Goal: Task Accomplishment & Management: Use online tool/utility

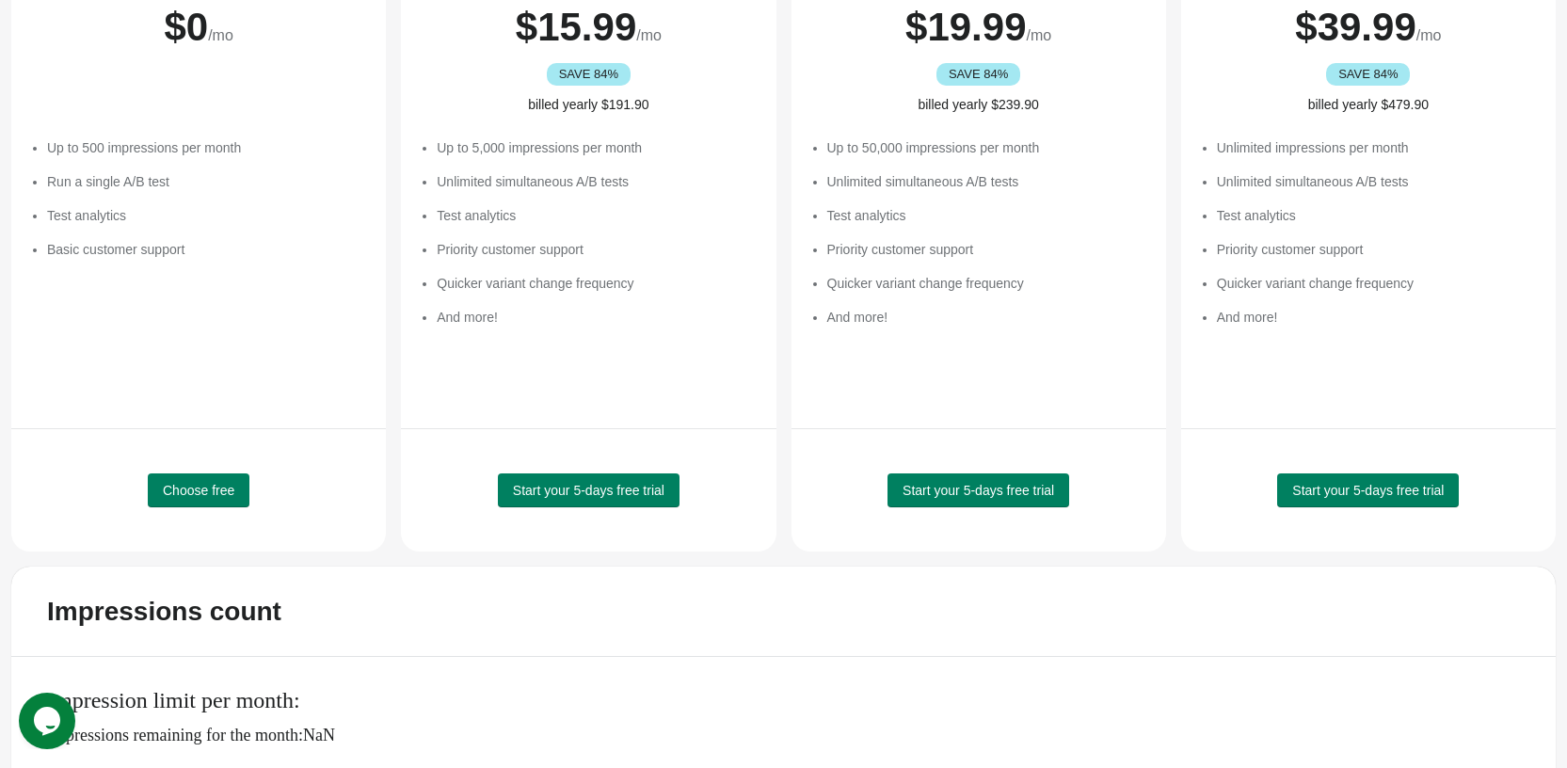
scroll to position [282, 0]
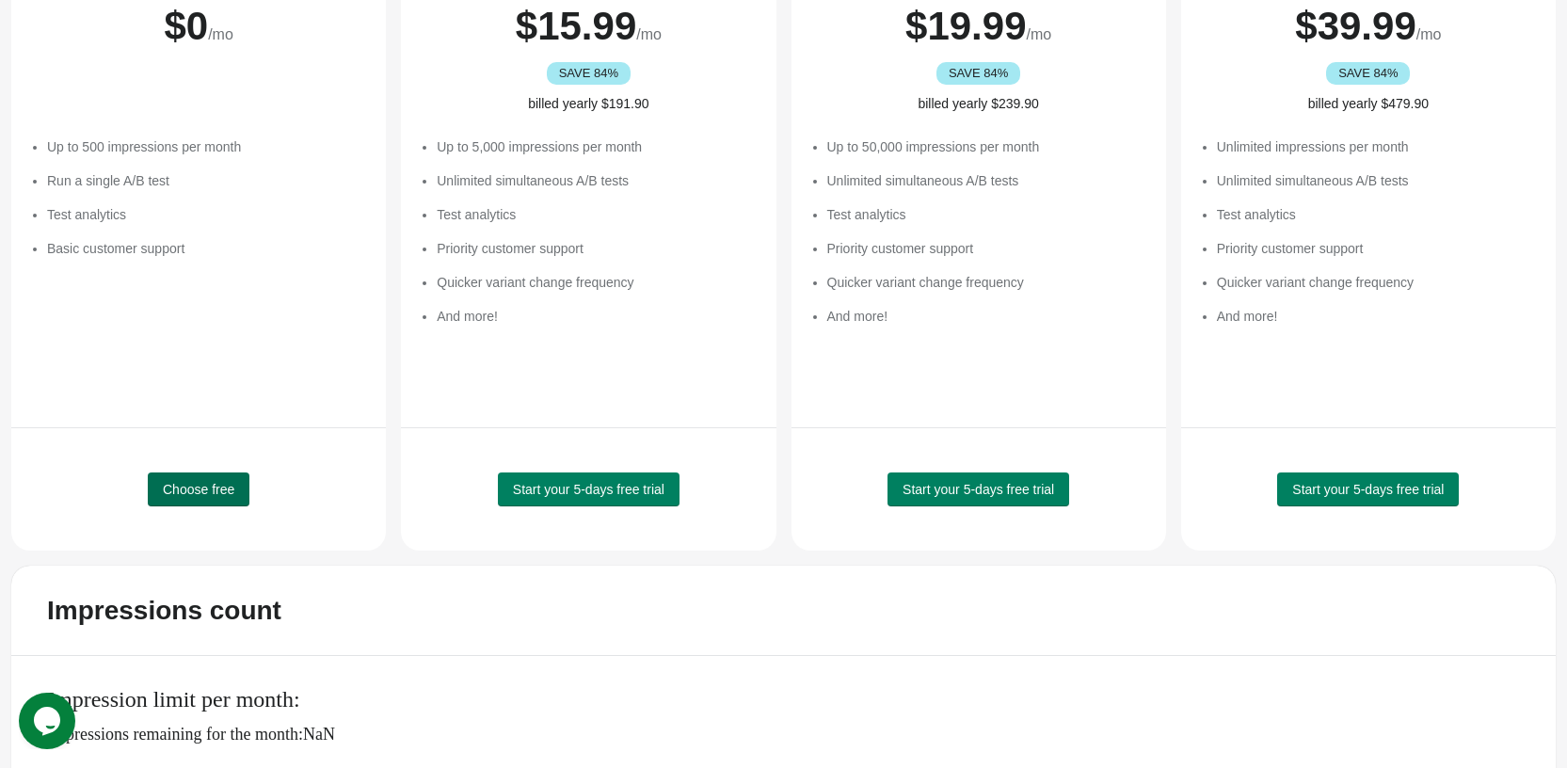
click at [217, 491] on span "Choose free" at bounding box center [199, 489] width 72 height 15
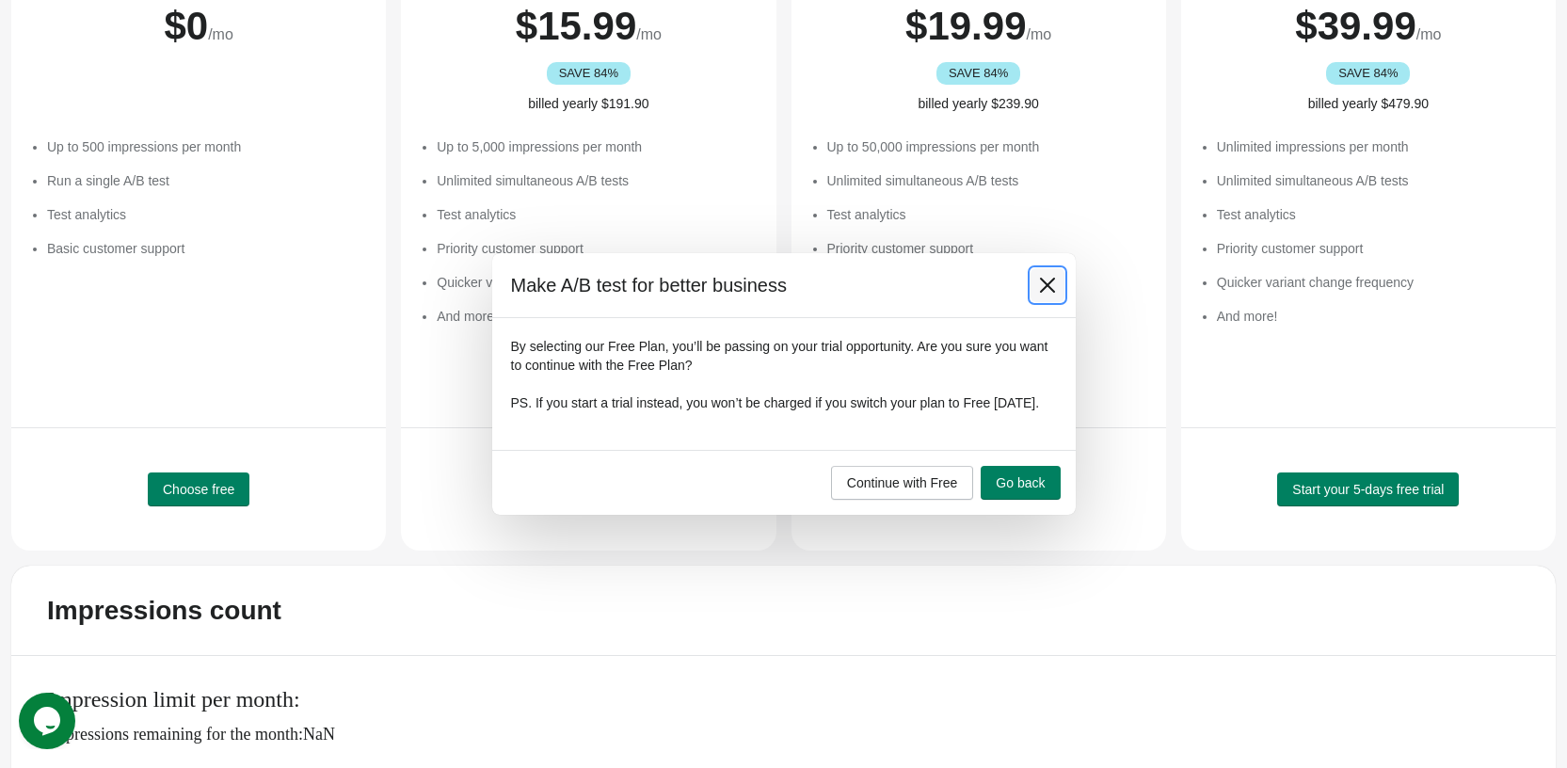
click at [1040, 283] on icon at bounding box center [1046, 285] width 15 height 15
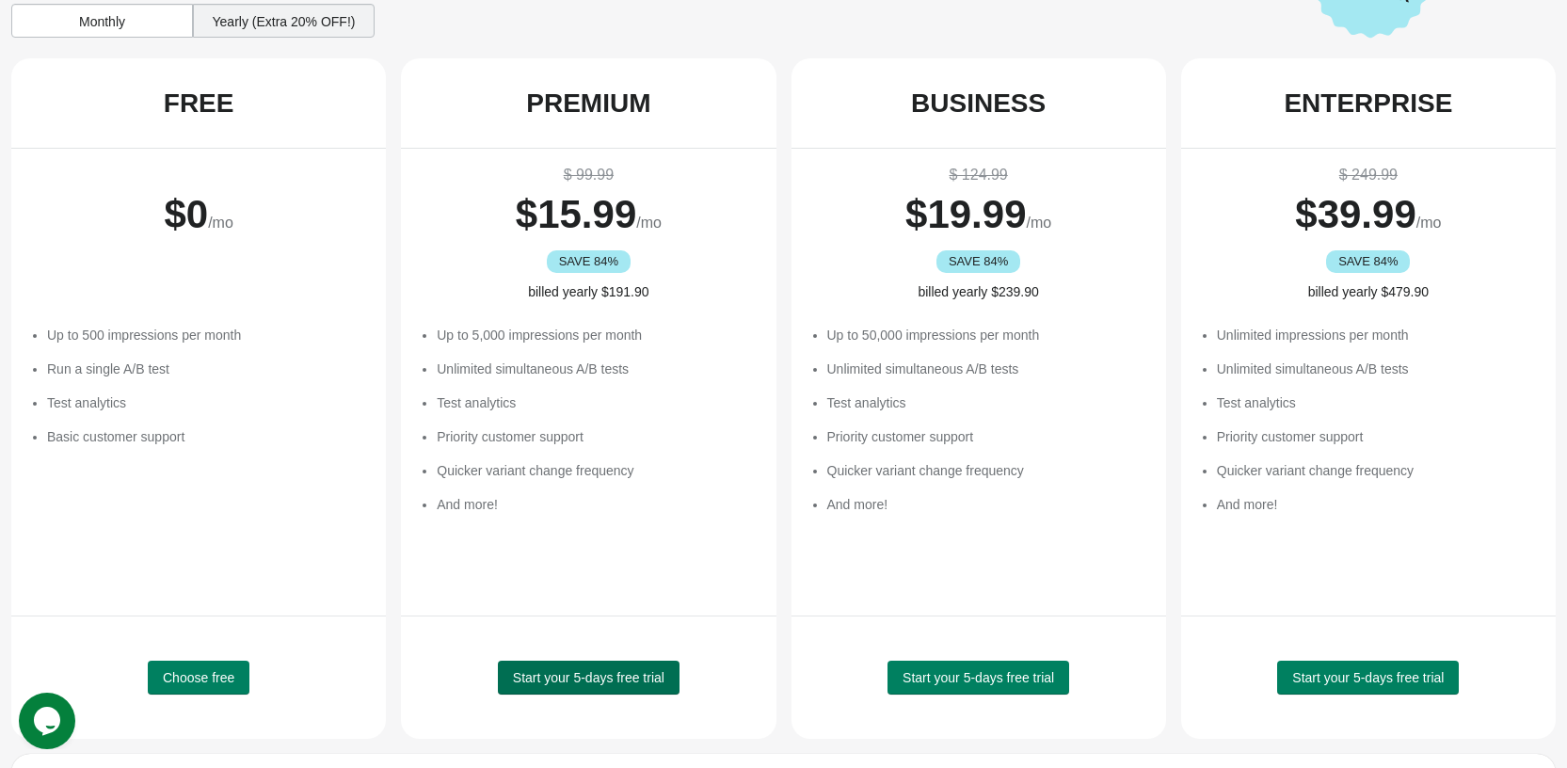
scroll to position [0, 0]
click at [604, 671] on span "Start your 5-days free trial" at bounding box center [589, 677] width 152 height 15
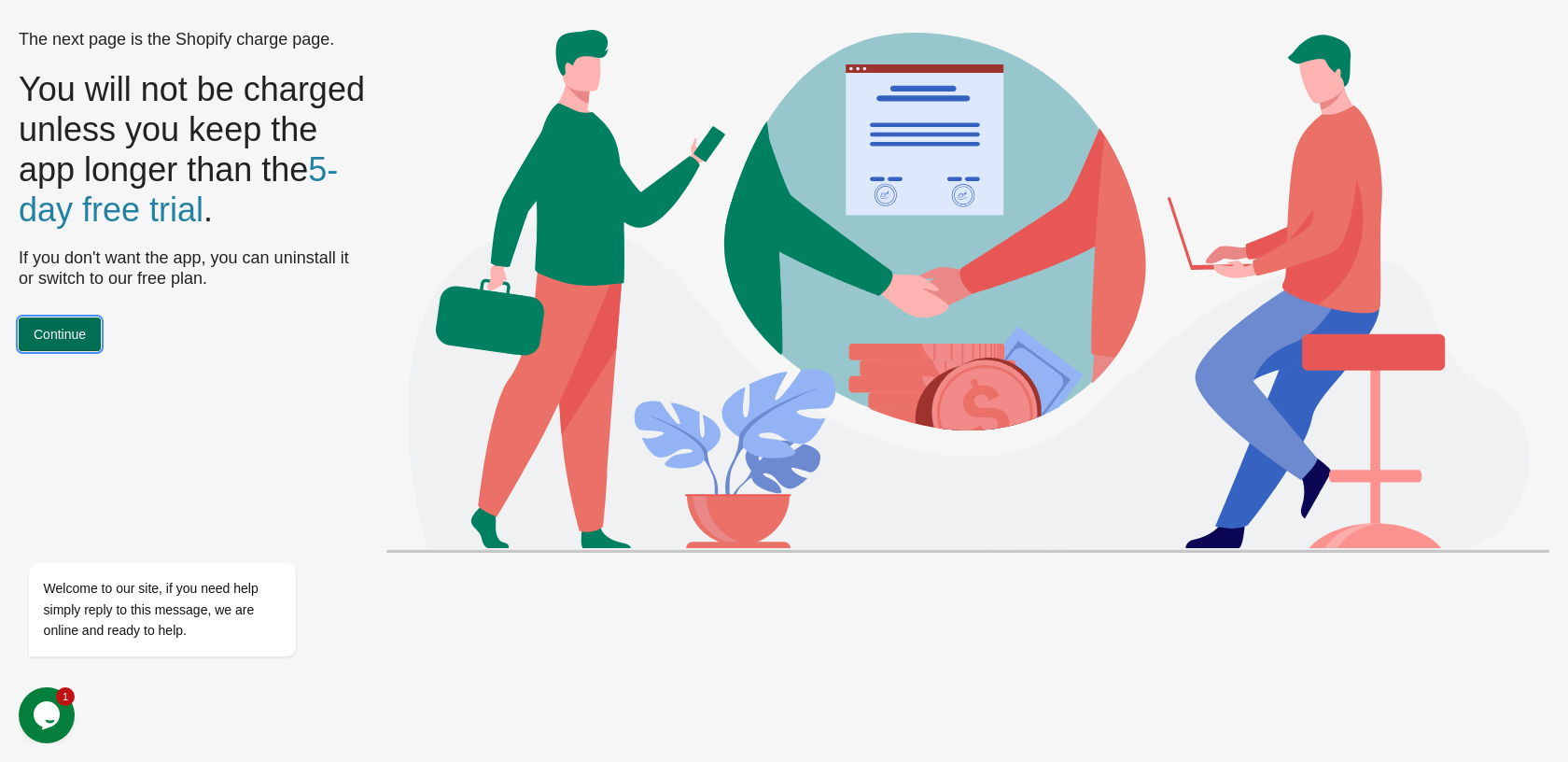
click at [71, 342] on span "Continue" at bounding box center [60, 333] width 53 height 15
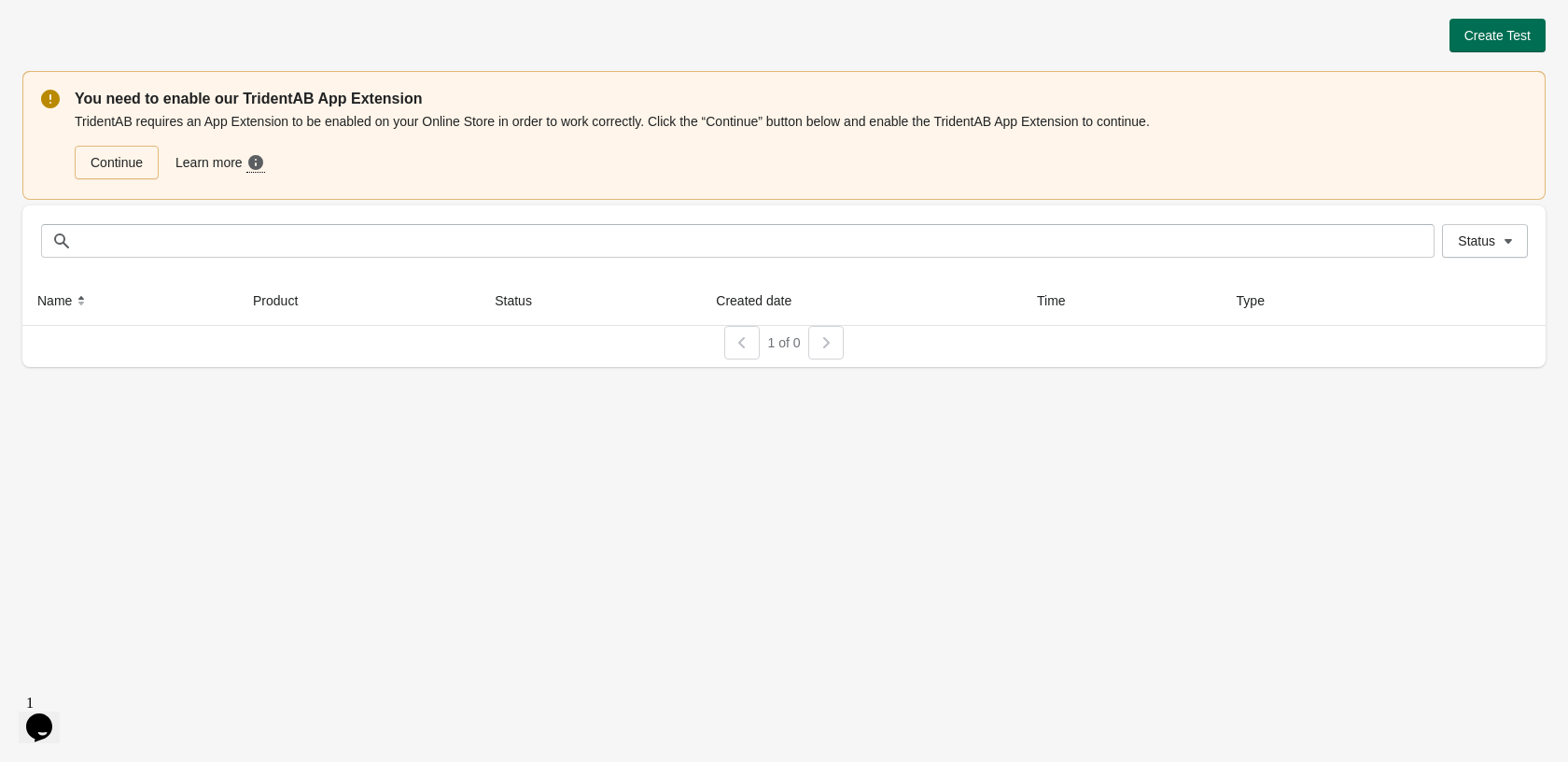
click at [1501, 32] on span "Create Test" at bounding box center [1498, 35] width 66 height 15
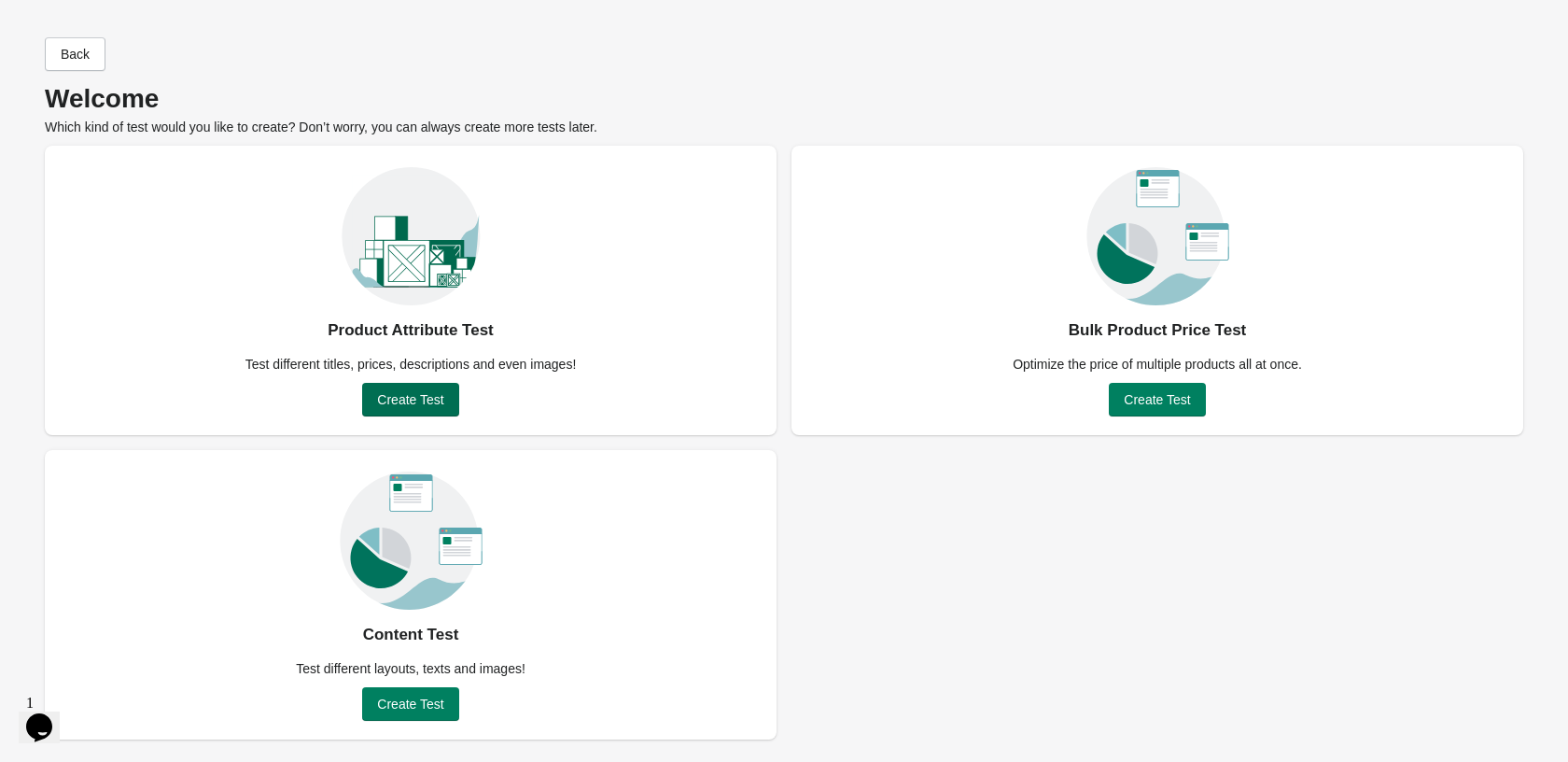
click at [436, 402] on span "Create Test" at bounding box center [410, 399] width 66 height 15
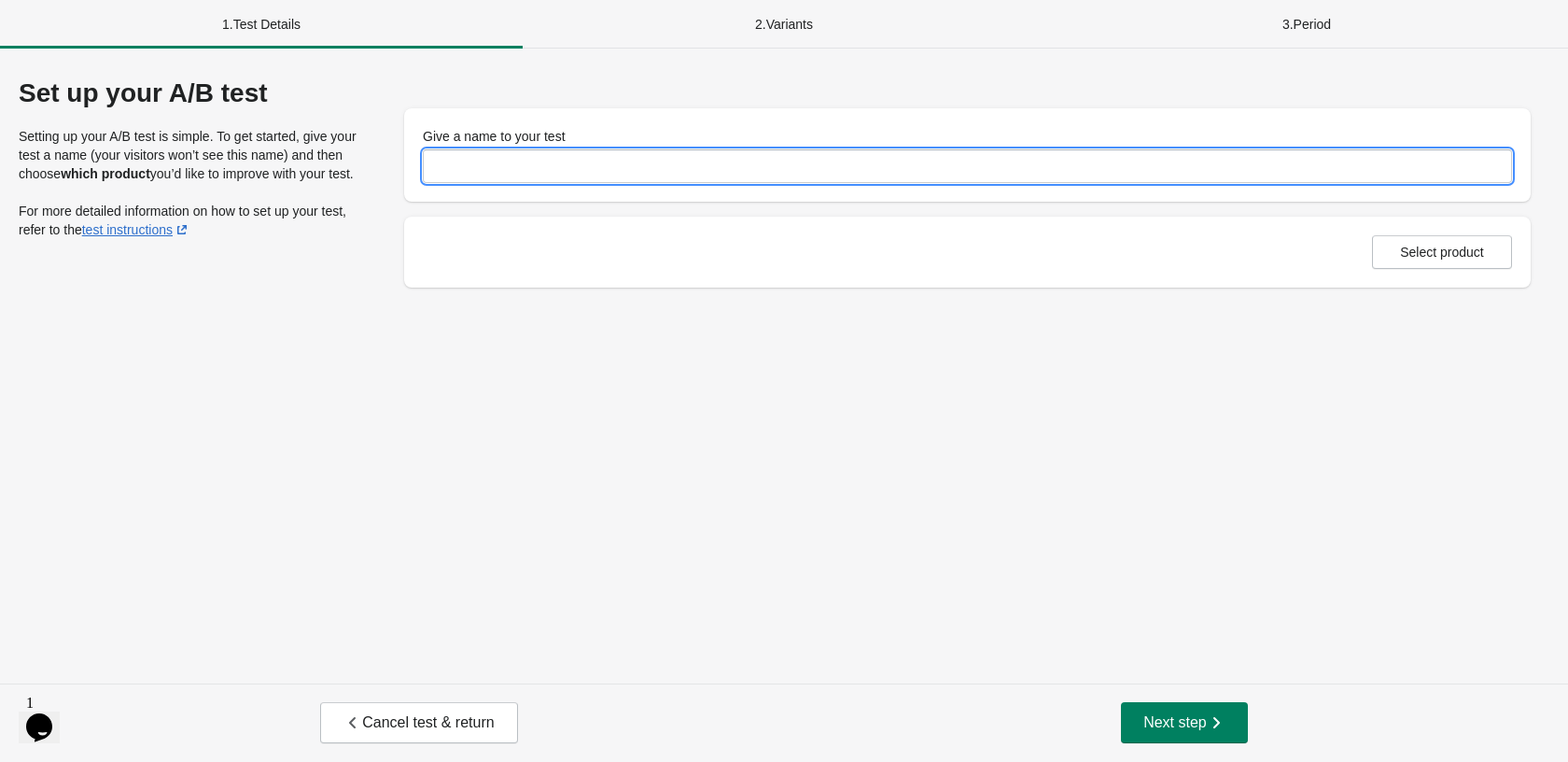
click at [634, 160] on input "Give a name to your test" at bounding box center [967, 167] width 1089 height 34
type input "*********"
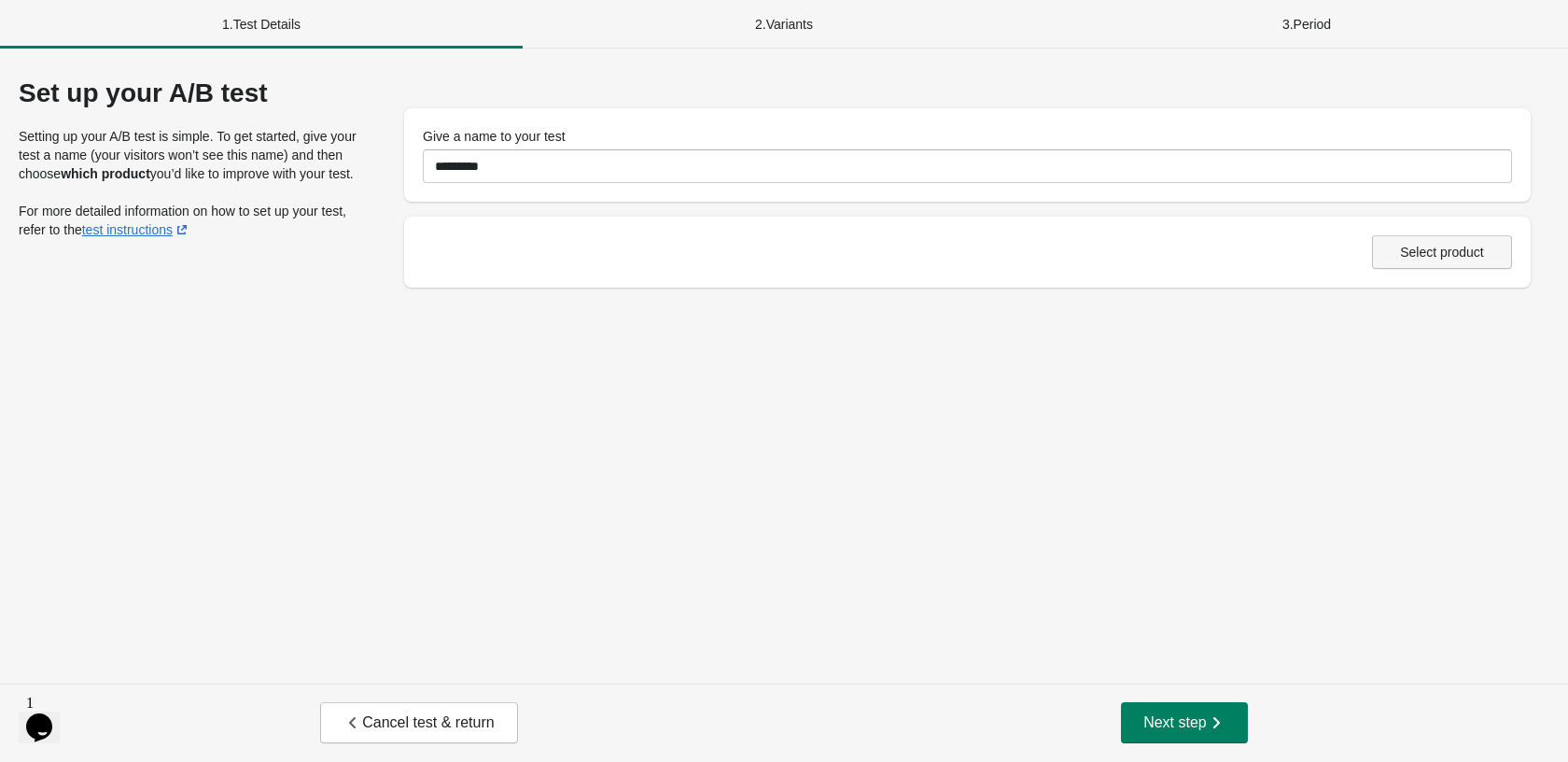
click at [1452, 255] on span "Select product" at bounding box center [1442, 252] width 84 height 15
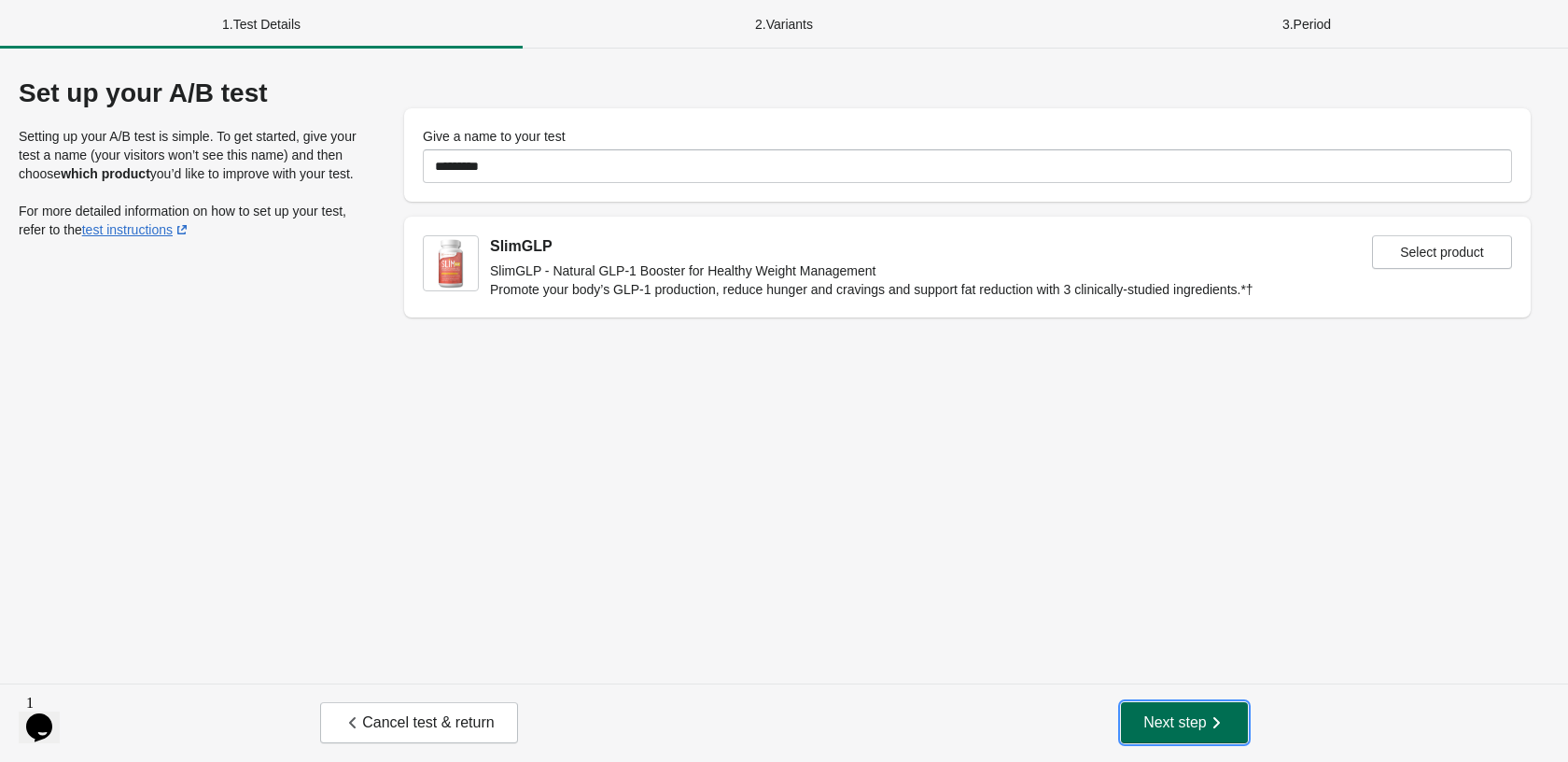
click at [1168, 723] on span "Next step" at bounding box center [1184, 722] width 82 height 19
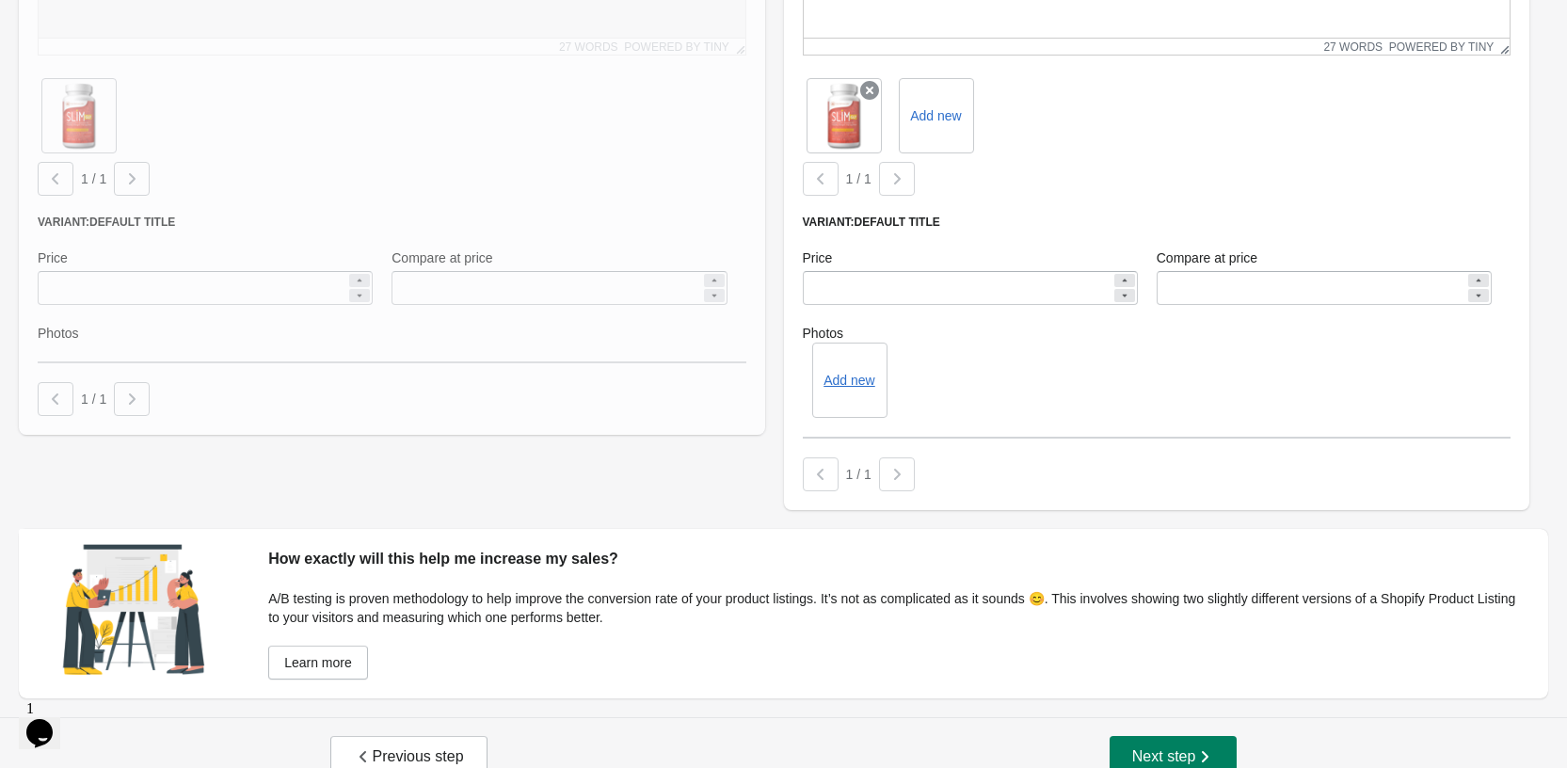
scroll to position [534, 0]
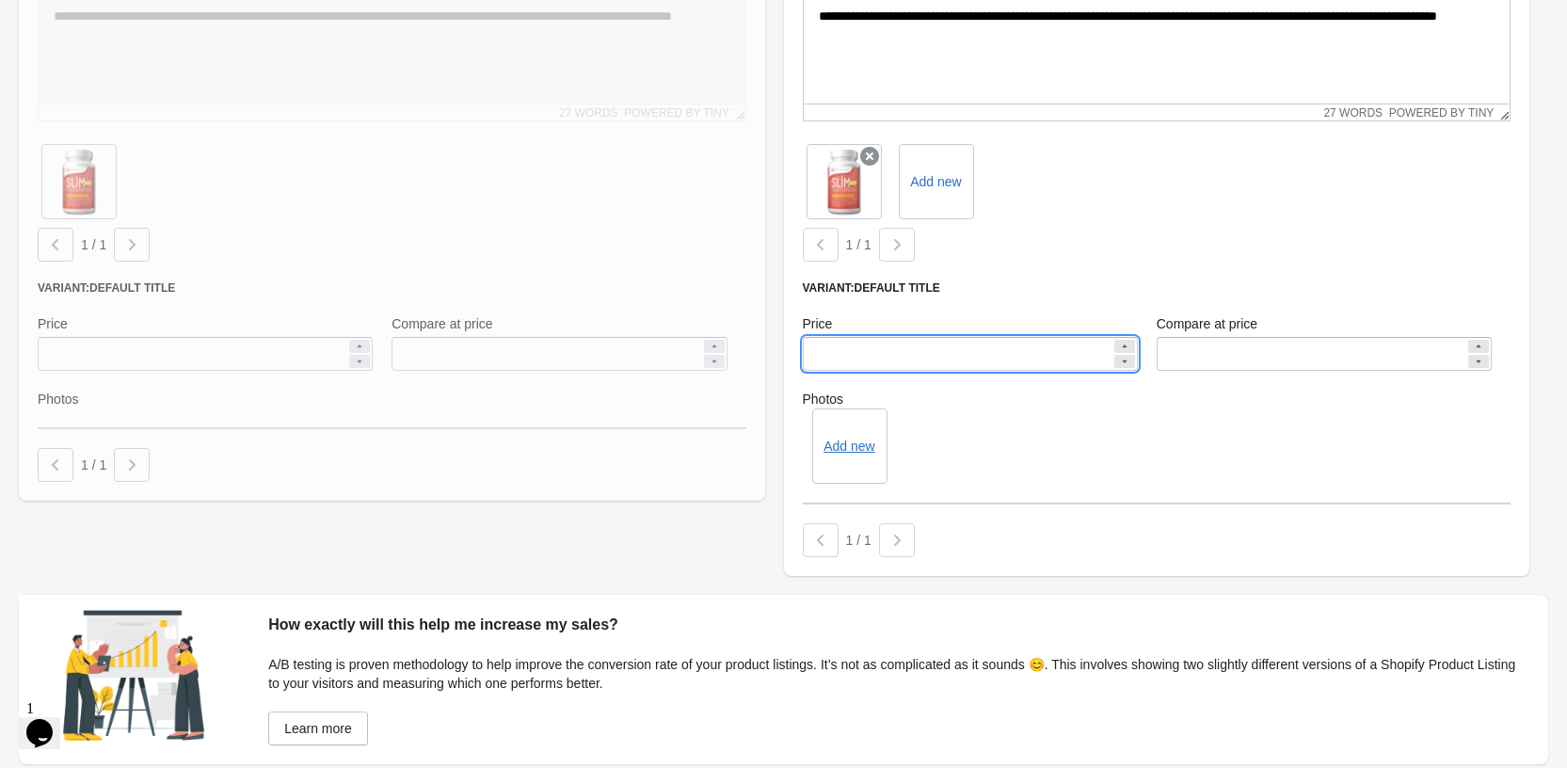
click at [830, 355] on input "*****" at bounding box center [957, 354] width 309 height 34
drag, startPoint x: 860, startPoint y: 357, endPoint x: 802, endPoint y: 356, distance: 58.4
click at [802, 356] on div "Price *****" at bounding box center [970, 342] width 354 height 75
type input "*****"
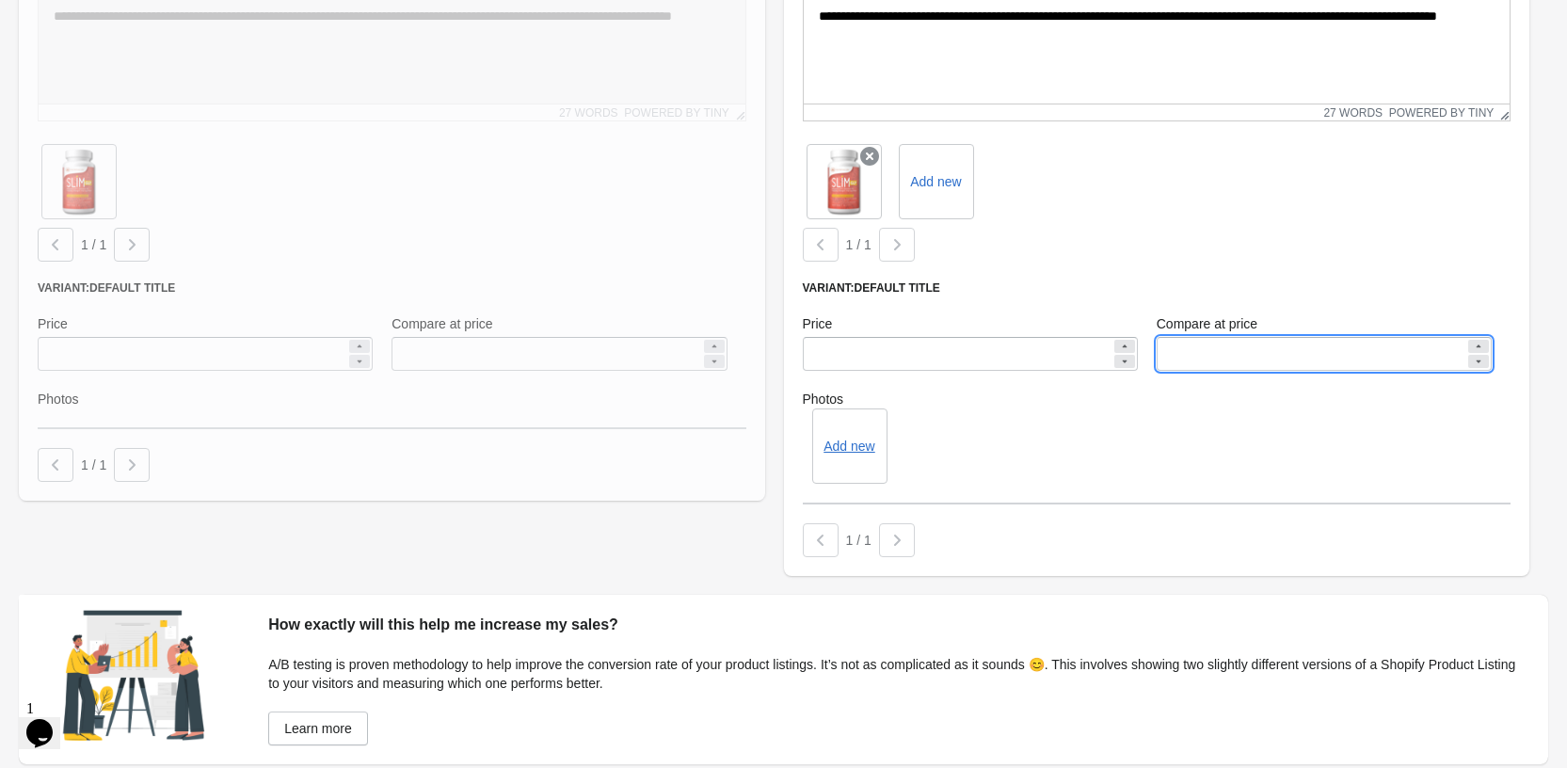
click at [1240, 370] on input "Compare at price" at bounding box center [1311, 354] width 309 height 34
type input "*****"
click at [1223, 424] on div "Add new" at bounding box center [1157, 446] width 709 height 75
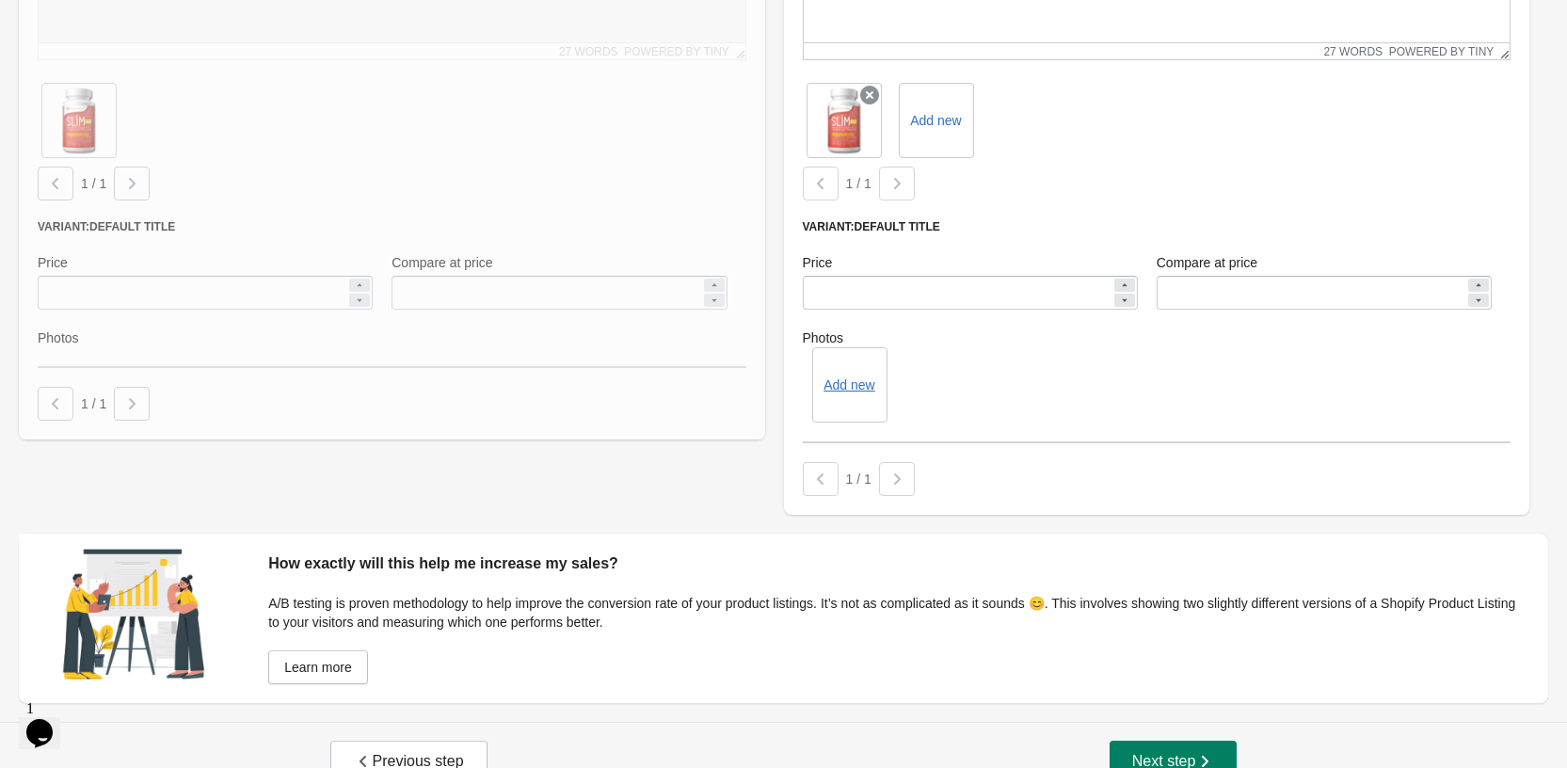
scroll to position [628, 0]
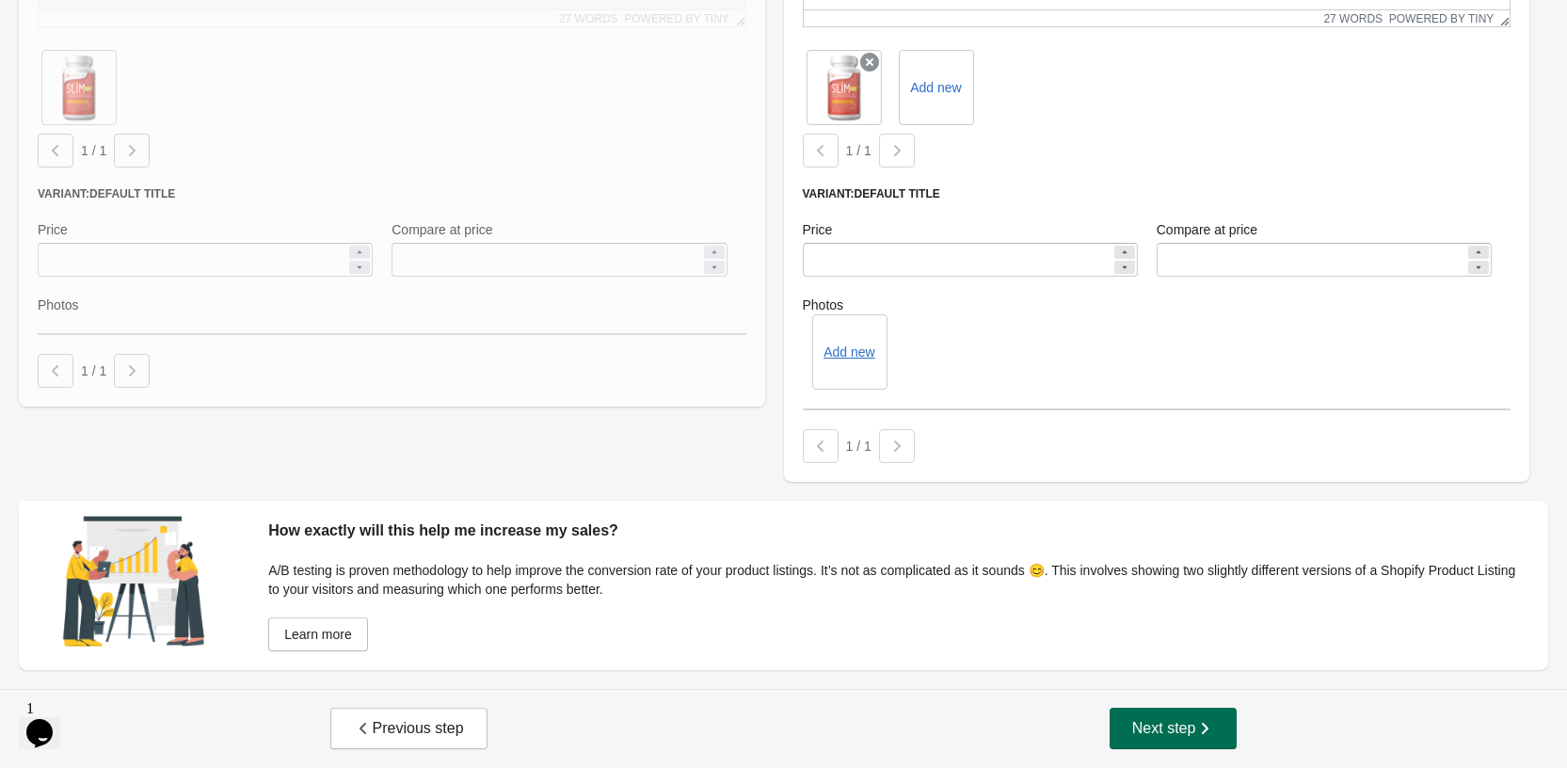
click at [1179, 730] on span "Next step" at bounding box center [1173, 728] width 83 height 19
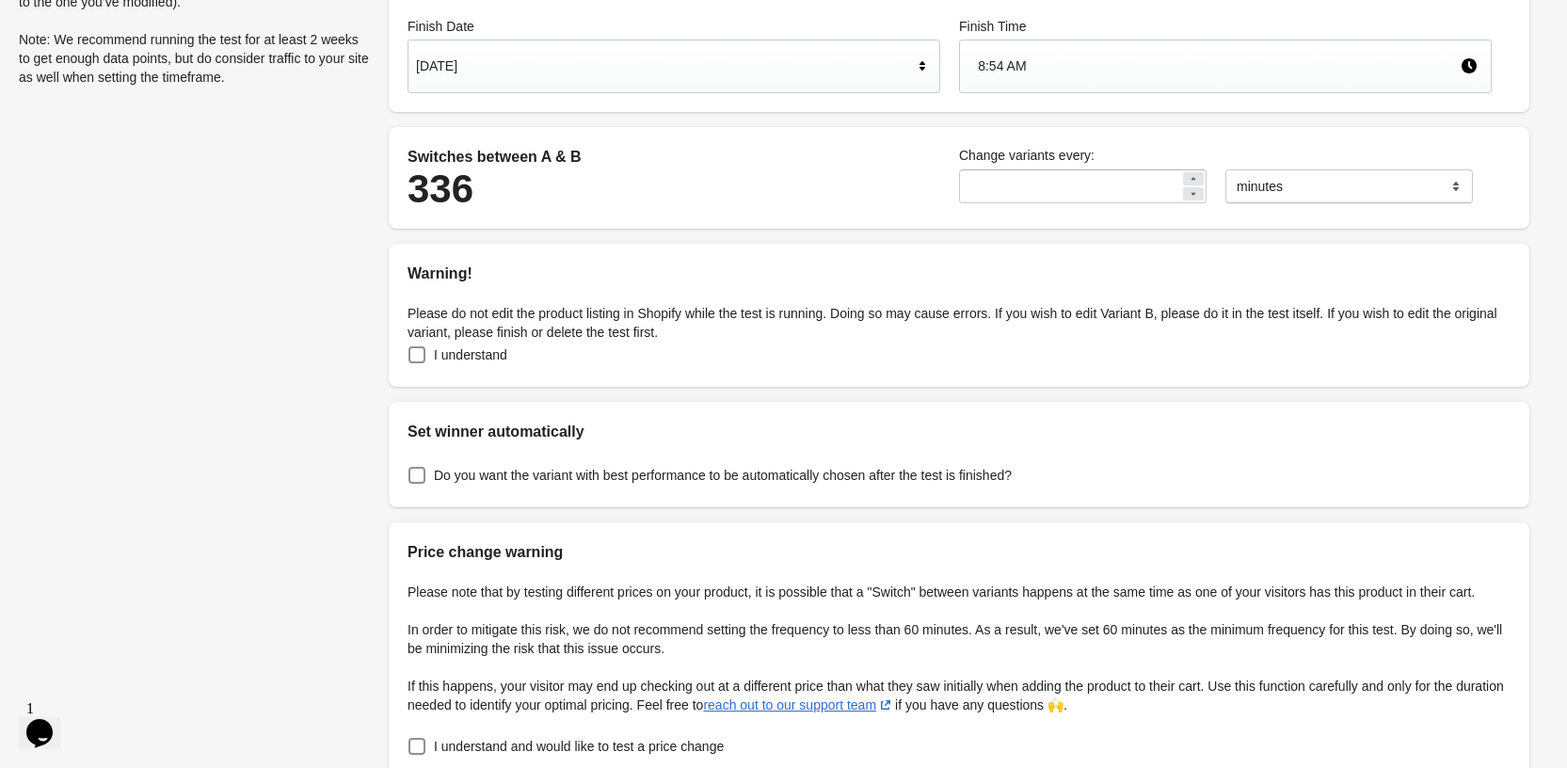
scroll to position [338, 0]
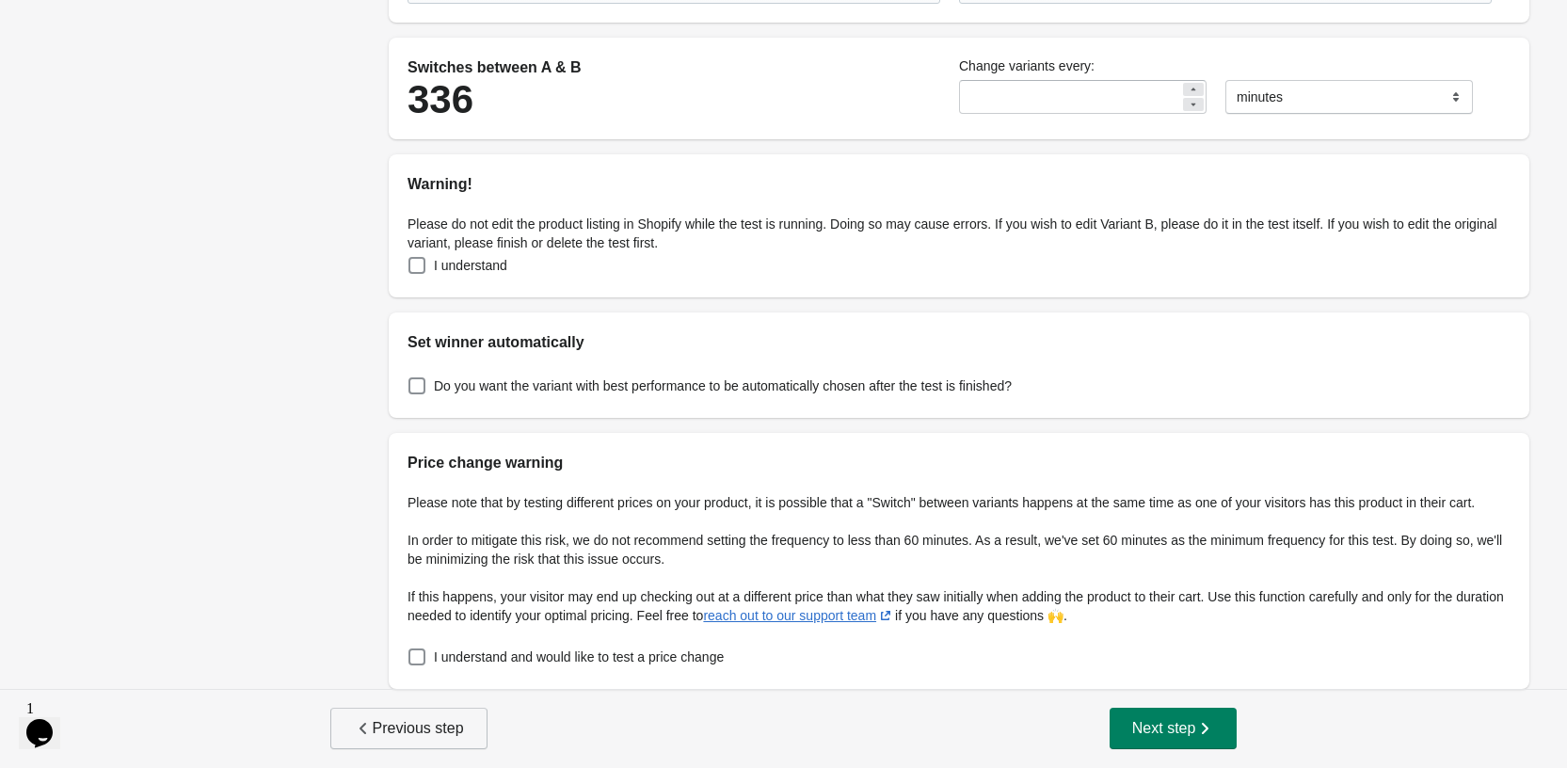
click at [426, 726] on span "Previous step" at bounding box center [409, 728] width 110 height 19
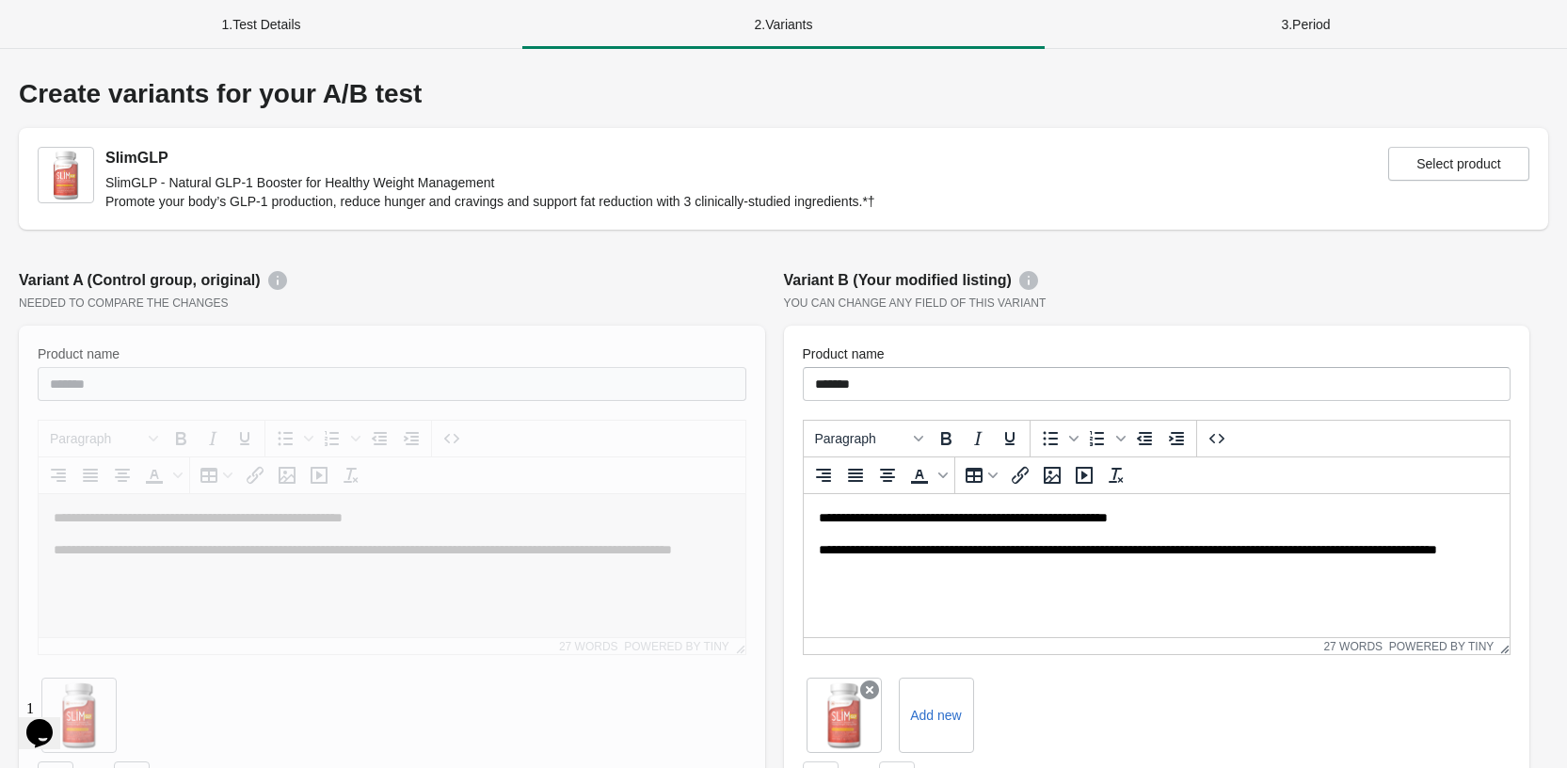
scroll to position [0, 0]
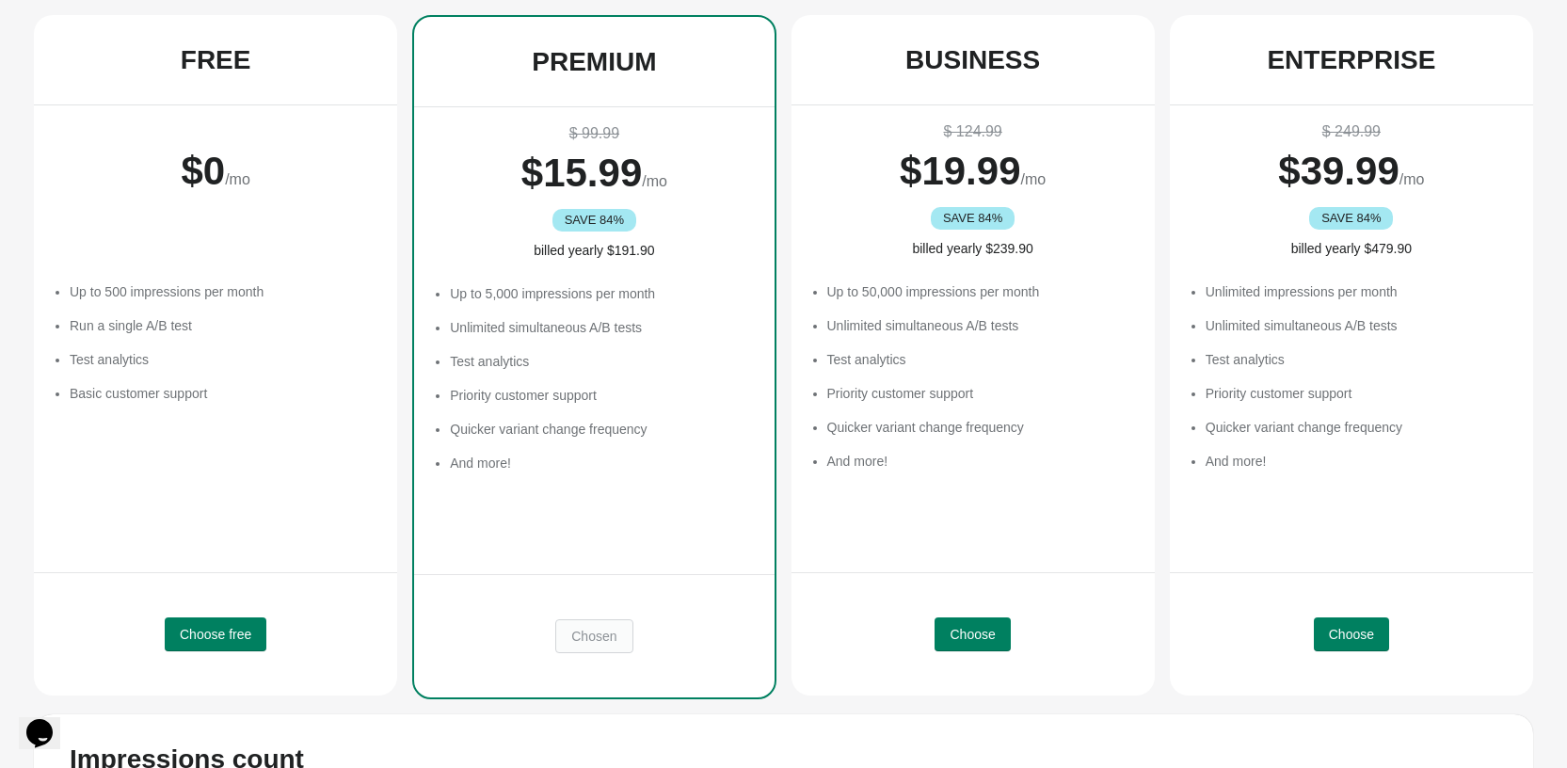
scroll to position [347, 0]
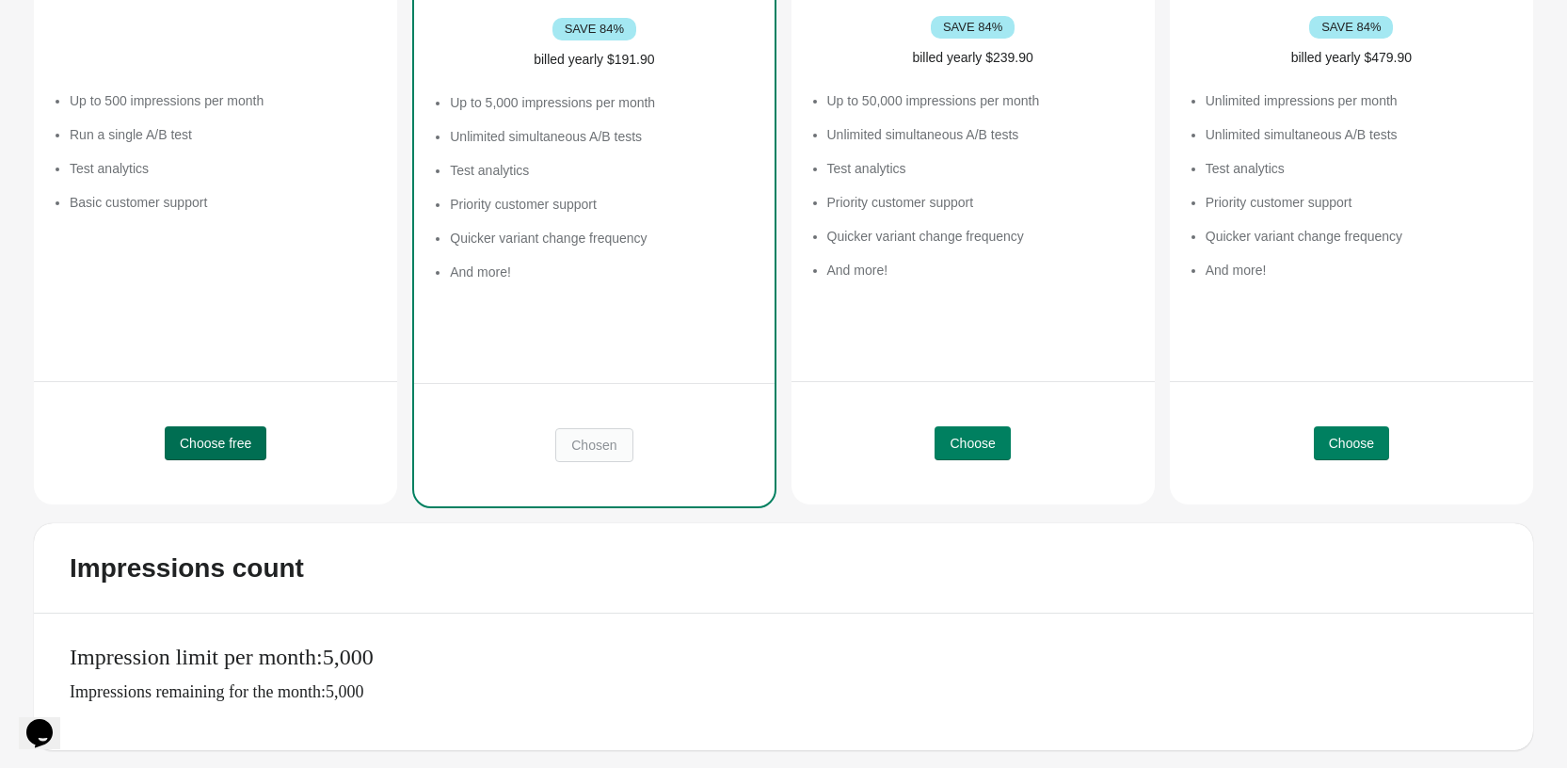
click at [224, 448] on span "Choose free" at bounding box center [216, 443] width 72 height 15
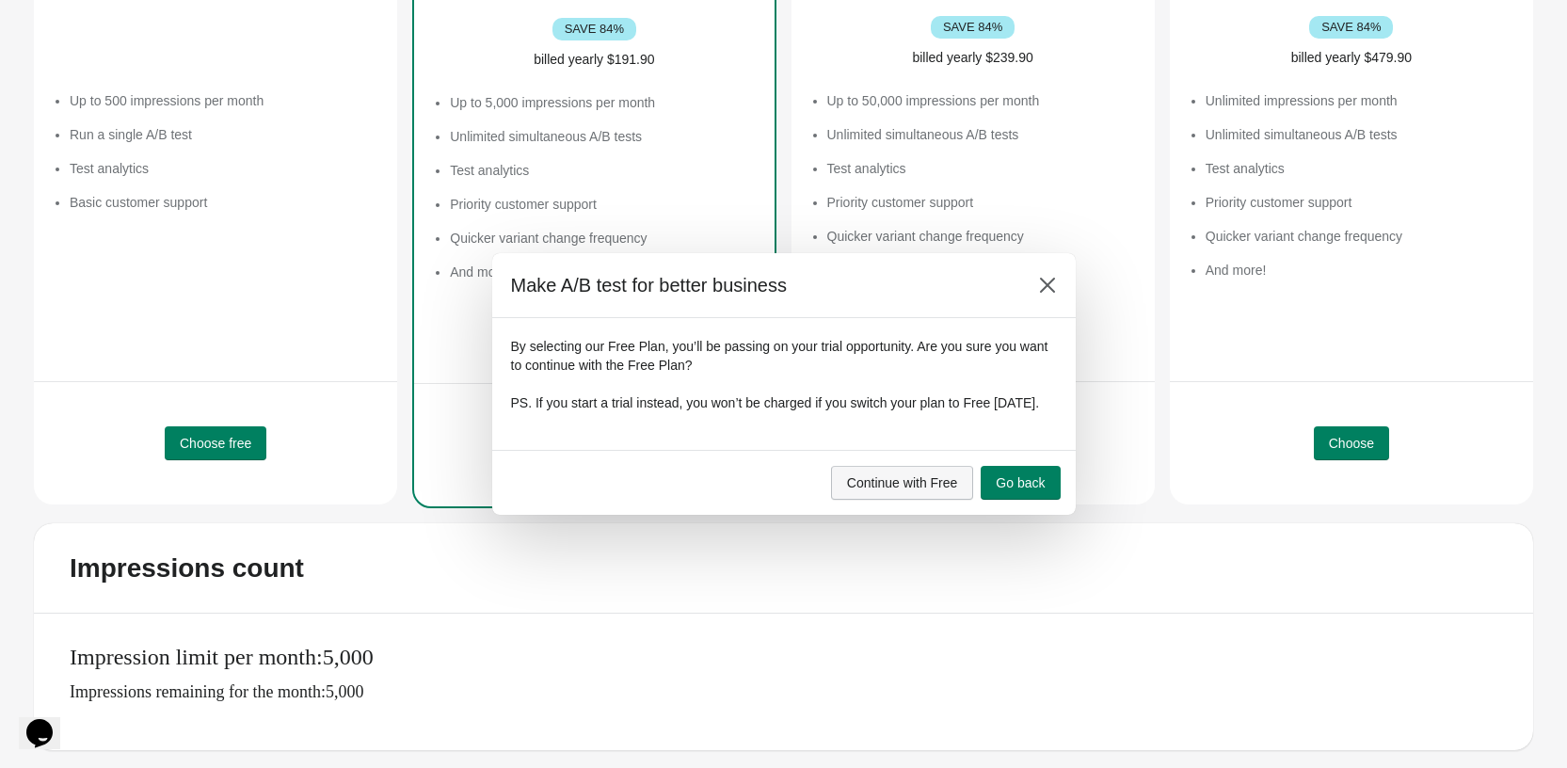
click at [910, 490] on span "Continue with Free" at bounding box center [902, 482] width 111 height 15
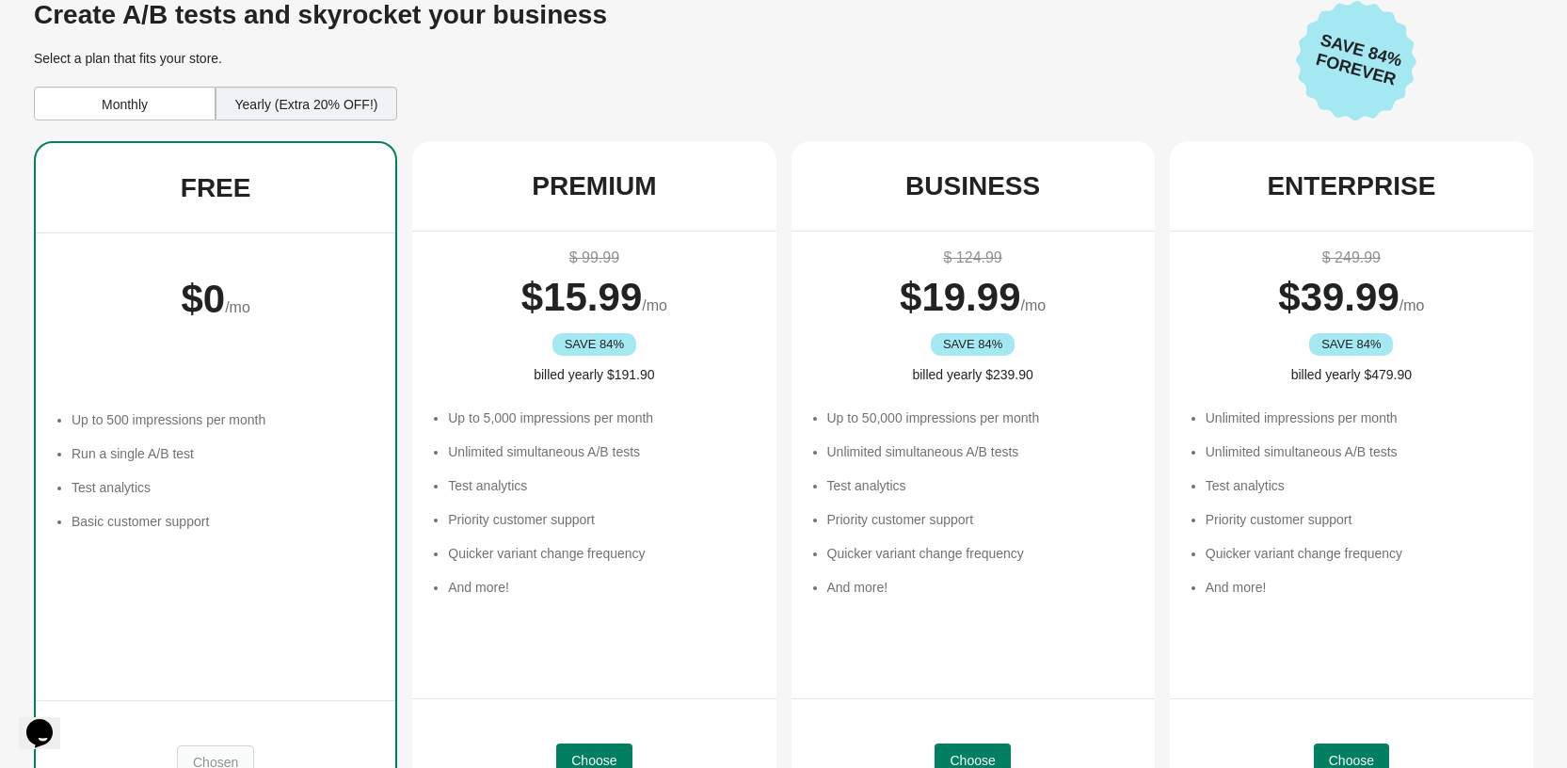
scroll to position [0, 0]
